Goal: Check status: Check status

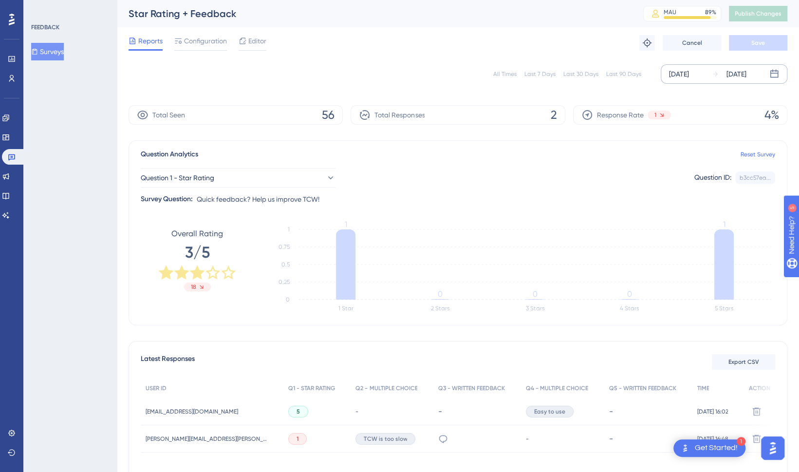
click at [689, 69] on div "[DATE]" at bounding box center [679, 74] width 20 height 12
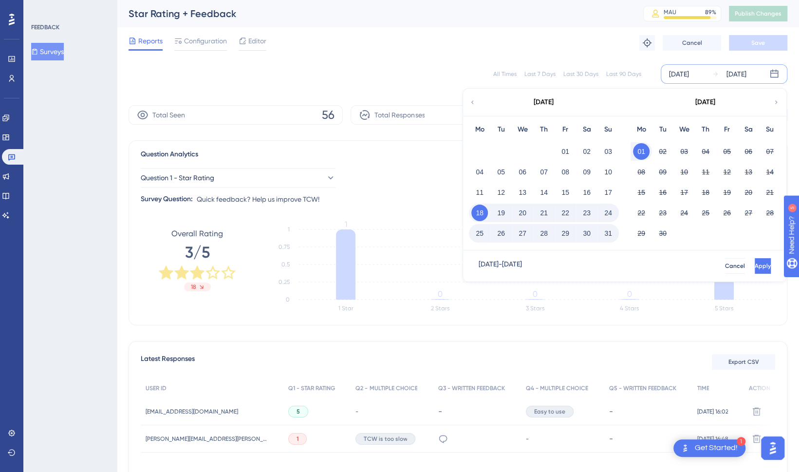
click at [470, 103] on icon at bounding box center [472, 102] width 7 height 9
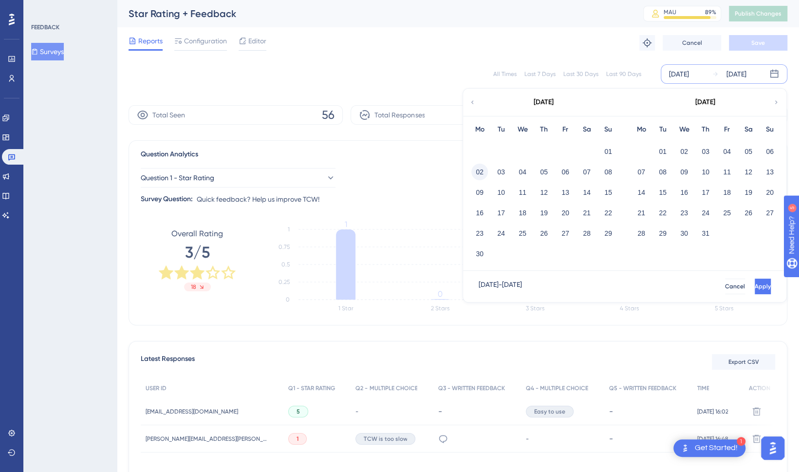
click at [481, 168] on button "02" at bounding box center [479, 172] width 17 height 17
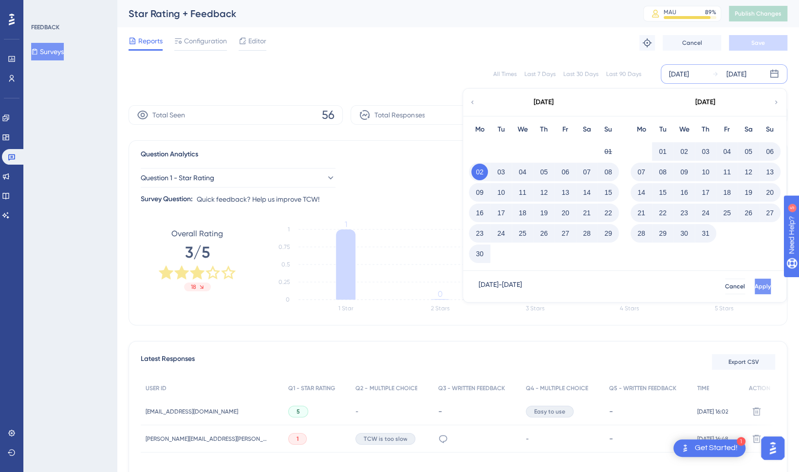
click at [755, 287] on span "Apply" at bounding box center [763, 286] width 16 height 8
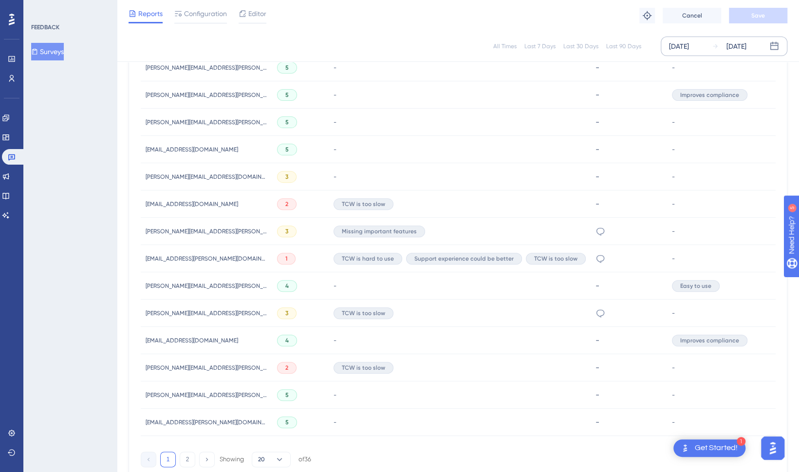
scroll to position [564, 0]
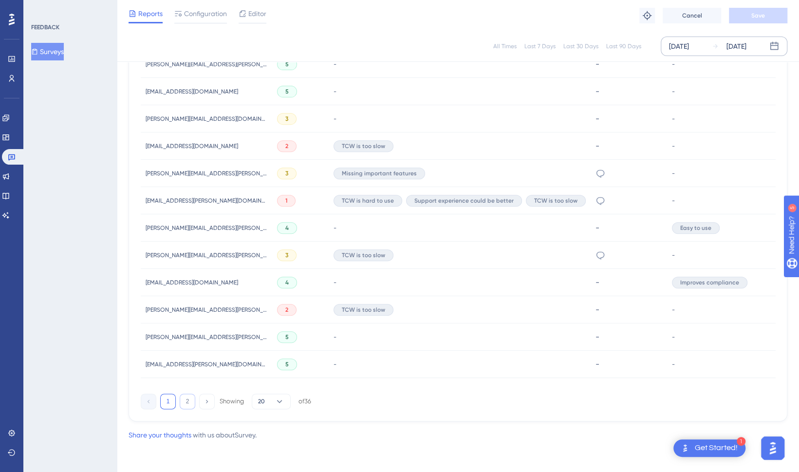
click at [187, 402] on button "2" at bounding box center [188, 401] width 16 height 16
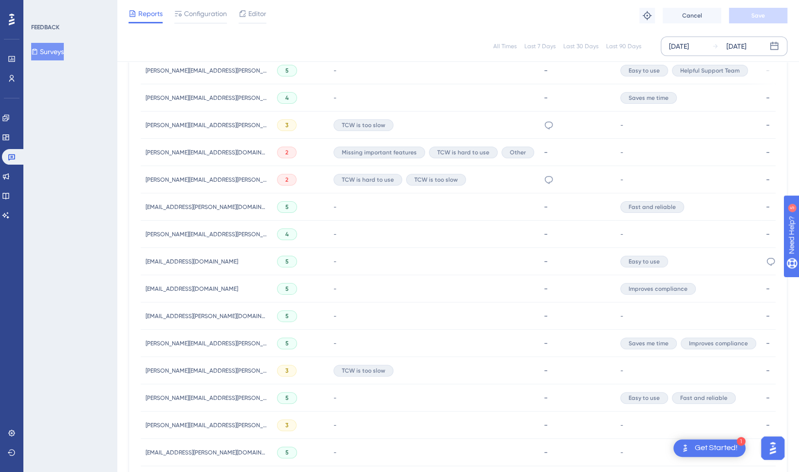
scroll to position [455, 0]
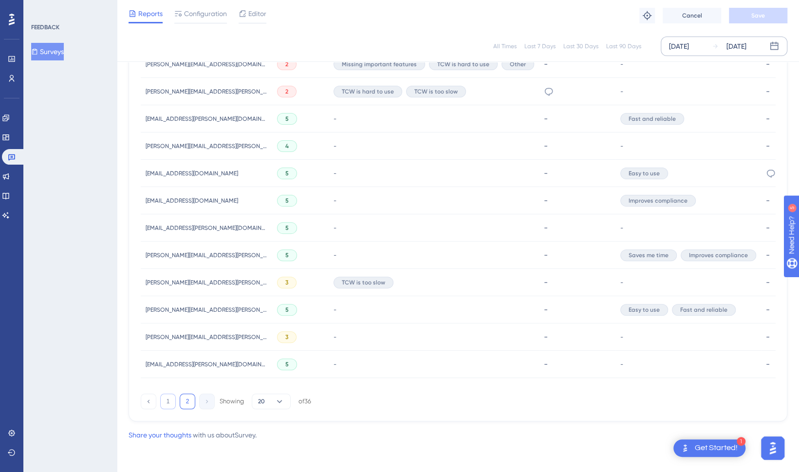
click at [165, 405] on button "1" at bounding box center [168, 401] width 16 height 16
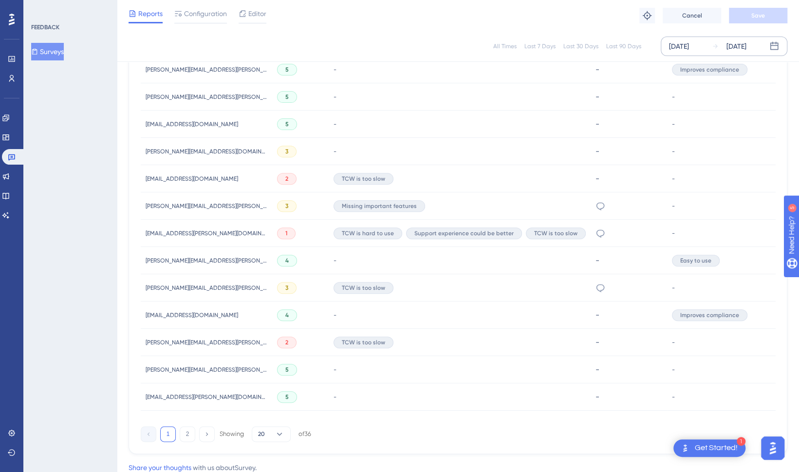
scroll to position [535, 0]
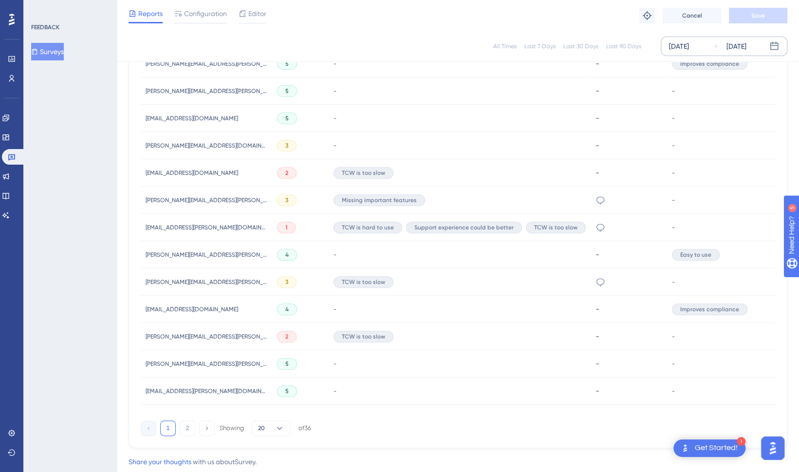
click at [209, 230] on span "[EMAIL_ADDRESS][PERSON_NAME][DOMAIN_NAME]" at bounding box center [207, 228] width 122 height 8
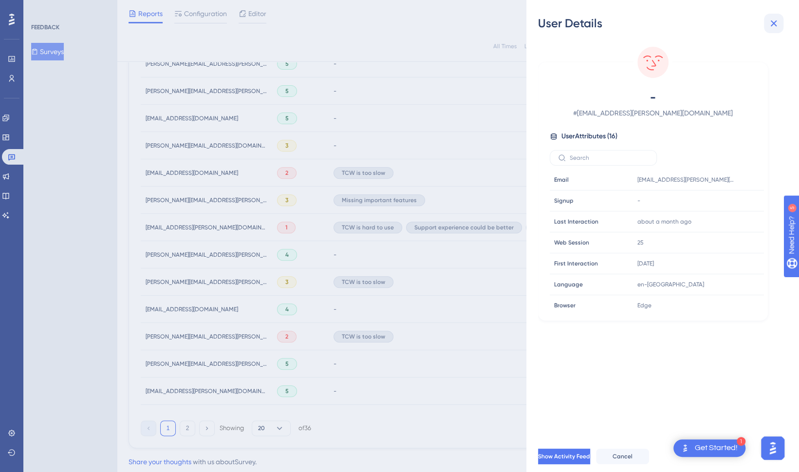
click at [774, 23] on icon at bounding box center [774, 23] width 6 height 6
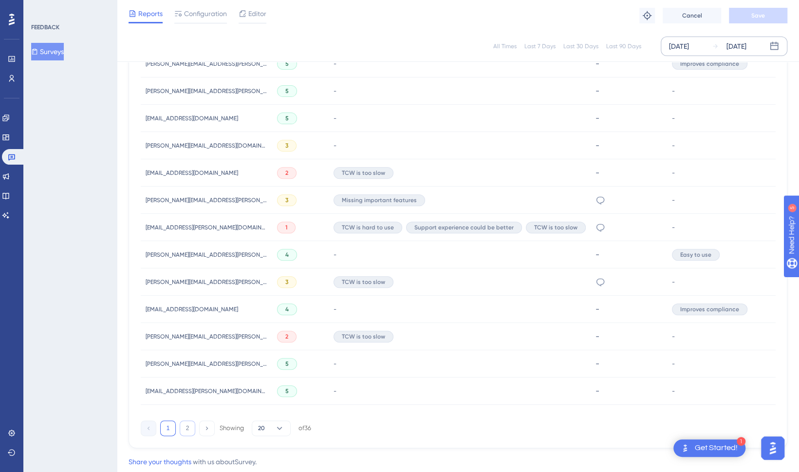
click at [183, 433] on button "2" at bounding box center [188, 428] width 16 height 16
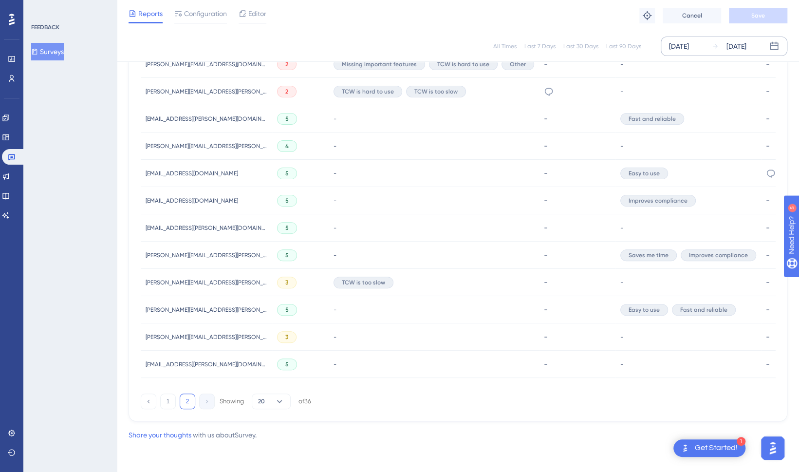
scroll to position [455, 0]
click at [165, 400] on button "1" at bounding box center [168, 401] width 16 height 16
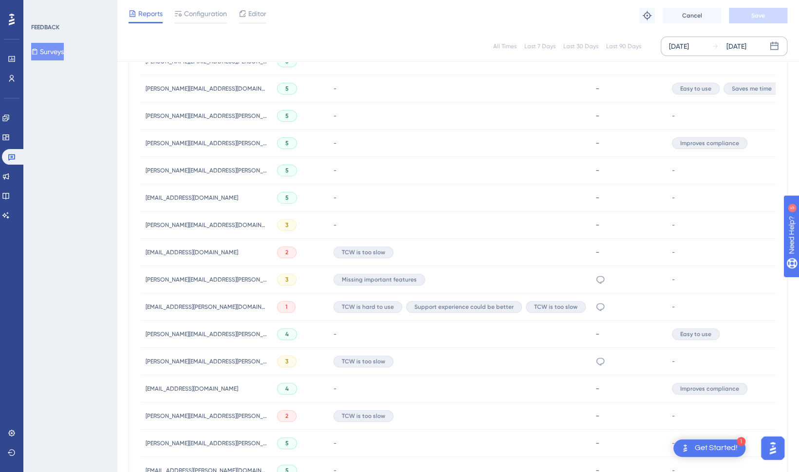
scroll to position [501, 0]
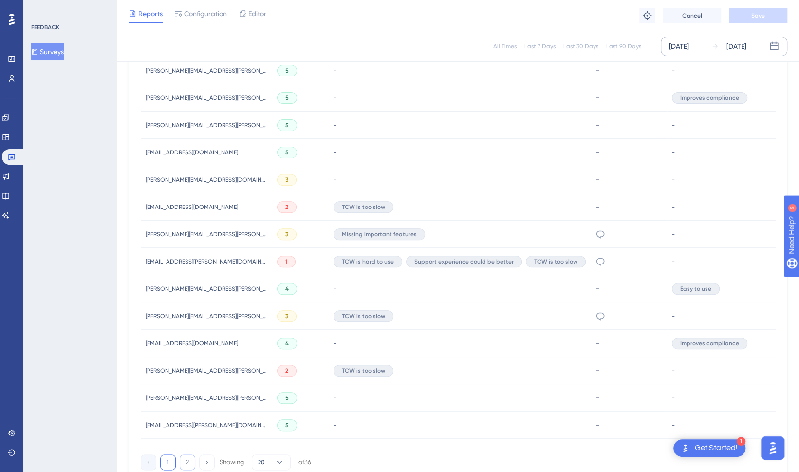
click at [186, 467] on button "2" at bounding box center [188, 462] width 16 height 16
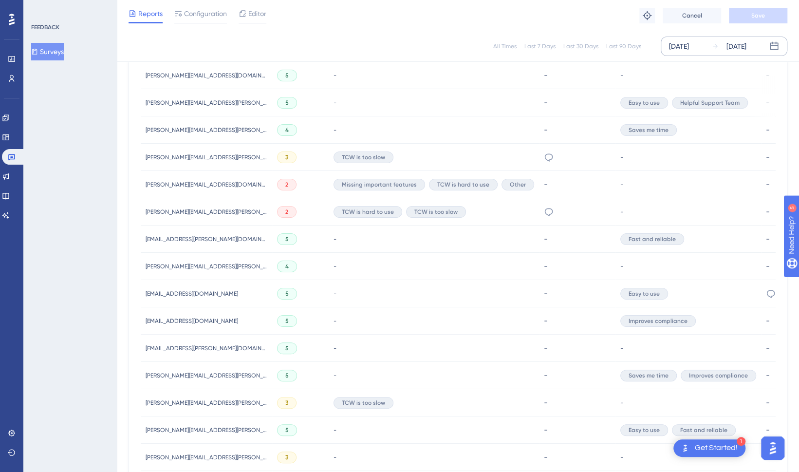
scroll to position [330, 0]
